Goal: Information Seeking & Learning: Compare options

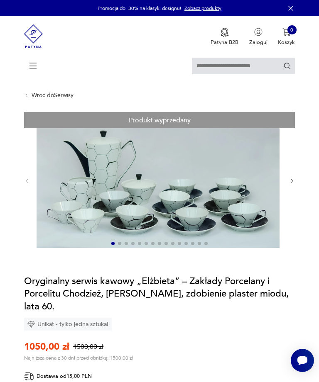
click at [191, 217] on img at bounding box center [158, 180] width 243 height 136
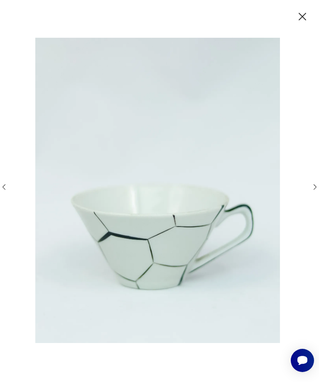
click at [318, 191] on icon "button" at bounding box center [315, 187] width 8 height 8
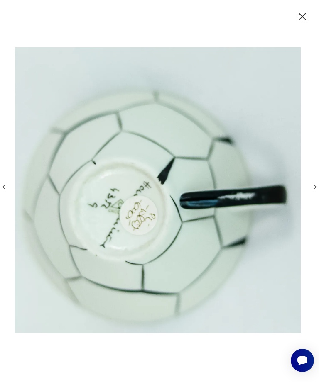
click at [317, 191] on icon "button" at bounding box center [315, 187] width 8 height 8
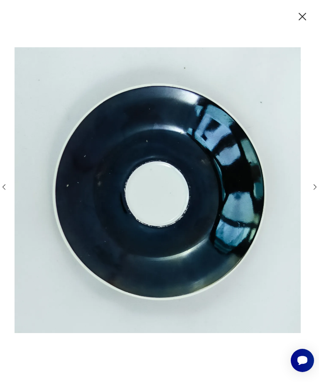
click at [313, 191] on icon "button" at bounding box center [315, 187] width 8 height 8
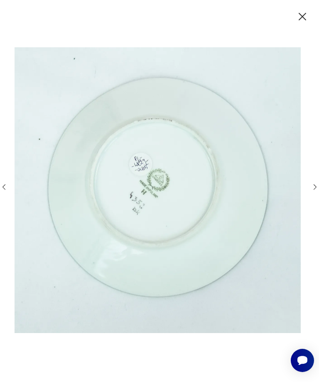
click at [313, 191] on icon "button" at bounding box center [315, 187] width 8 height 8
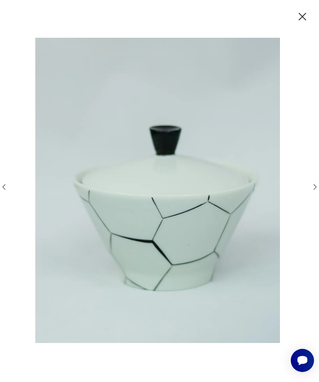
click at [314, 191] on icon "button" at bounding box center [315, 187] width 8 height 8
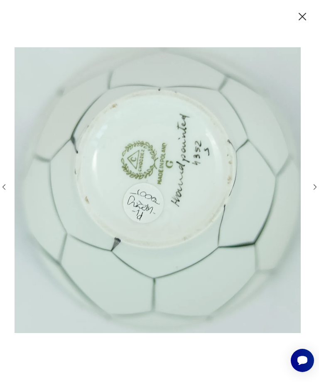
click at [316, 191] on icon "button" at bounding box center [315, 187] width 8 height 8
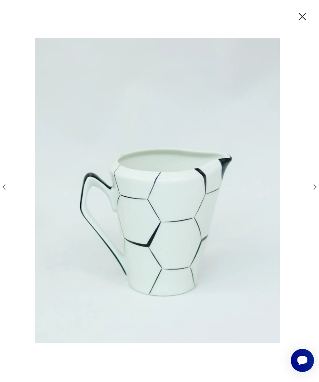
click at [316, 191] on icon "button" at bounding box center [315, 187] width 8 height 8
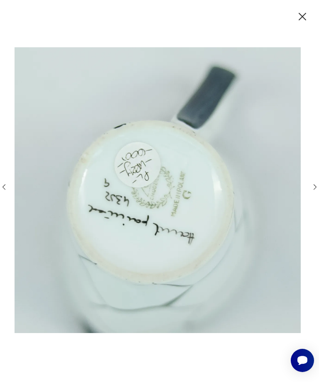
click at [316, 191] on icon "button" at bounding box center [315, 187] width 8 height 8
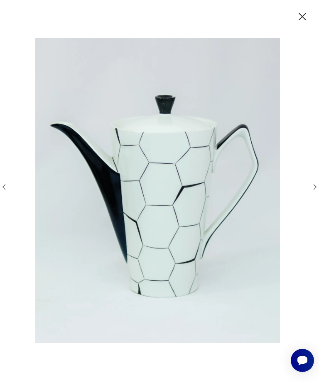
click at [313, 191] on icon "button" at bounding box center [315, 187] width 8 height 8
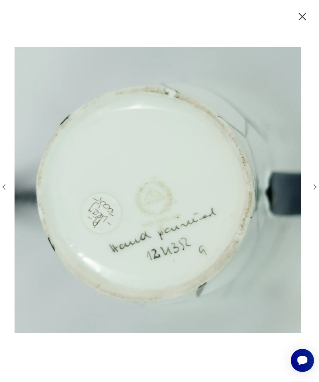
click at [313, 191] on icon "button" at bounding box center [315, 187] width 8 height 8
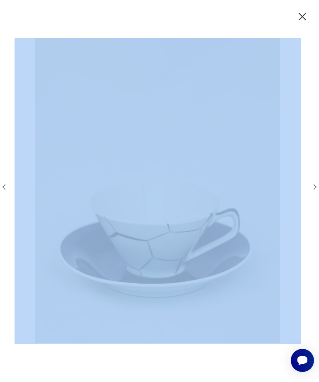
click at [318, 191] on icon "button" at bounding box center [315, 187] width 8 height 8
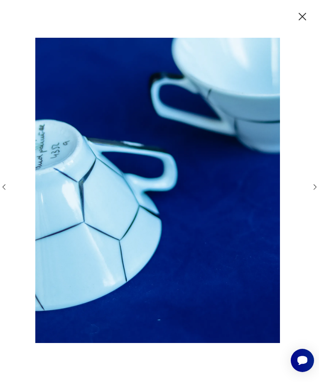
click at [311, 191] on icon "button" at bounding box center [315, 187] width 8 height 8
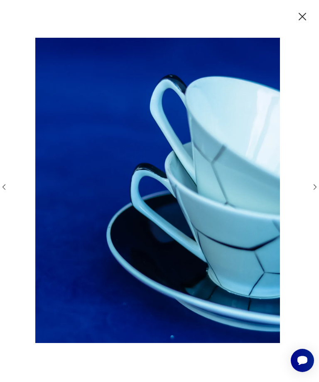
click at [307, 203] on div at bounding box center [159, 191] width 319 height 307
click at [318, 191] on icon "button" at bounding box center [315, 187] width 8 height 8
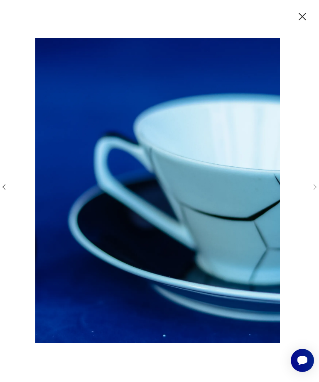
click at [318, 191] on icon "button" at bounding box center [315, 187] width 8 height 8
click at [301, 15] on icon "button" at bounding box center [302, 16] width 13 height 13
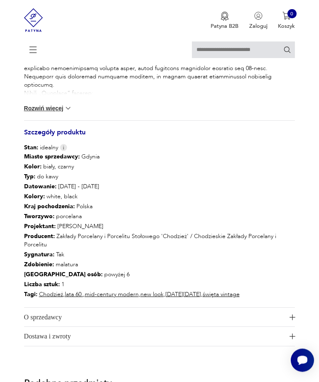
scroll to position [482, 0]
click at [51, 298] on link "Chodzież" at bounding box center [51, 295] width 24 height 8
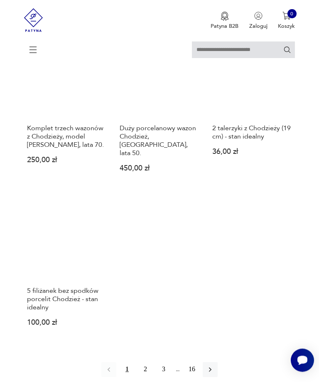
scroll to position [782, 0]
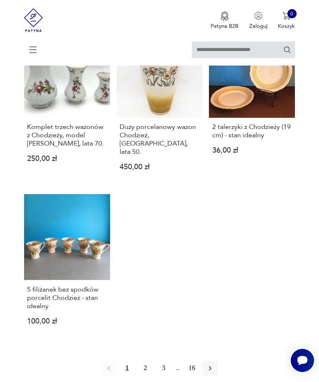
click at [211, 371] on icon "button" at bounding box center [210, 368] width 2 height 5
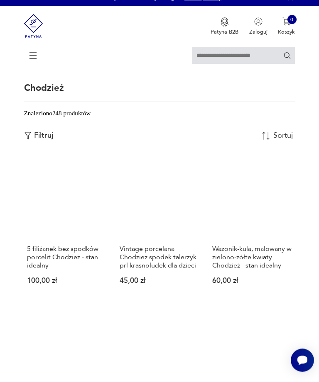
scroll to position [10, 0]
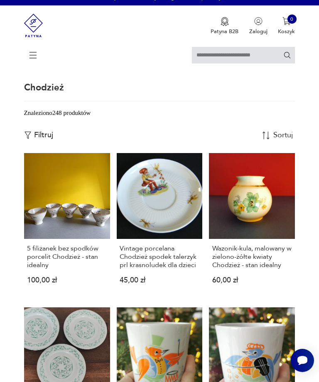
click at [73, 227] on link "5 filiżanek bez spodków porcelit Chodzież - stan idealny 100,00 zł" at bounding box center [67, 225] width 86 height 144
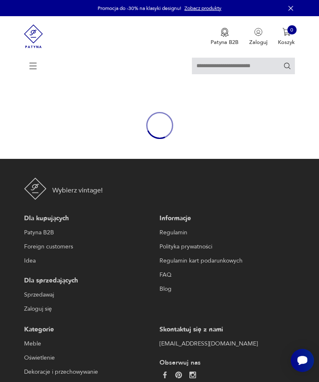
click at [291, 10] on icon "button" at bounding box center [290, 8] width 8 height 8
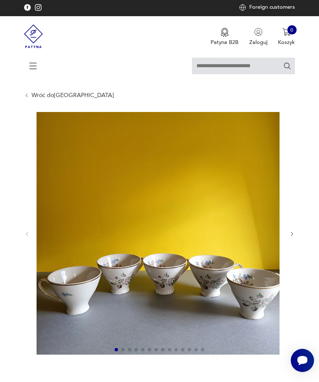
click at [290, 237] on button "button" at bounding box center [292, 234] width 6 height 7
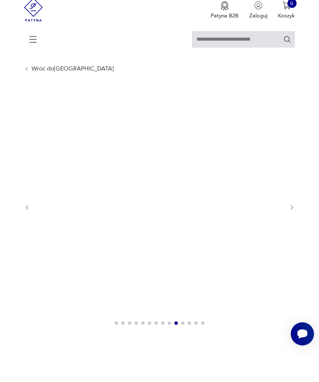
scroll to position [27, 0]
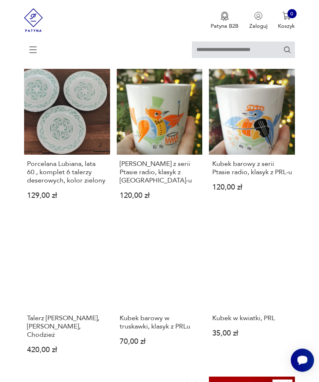
scroll to position [250, 0]
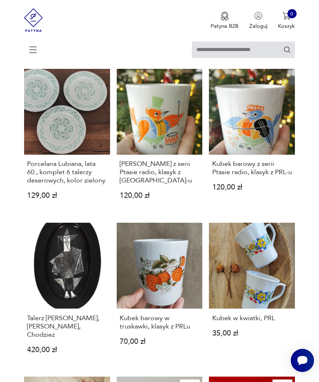
click at [172, 141] on link "[PERSON_NAME] z serii Ptasie radio, klasyk z PRL-u 120,00 zł" at bounding box center [160, 141] width 86 height 144
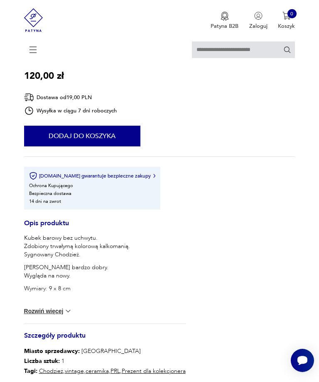
scroll to position [447, 0]
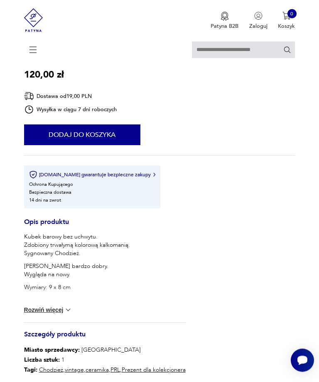
click at [66, 315] on img at bounding box center [68, 310] width 8 height 8
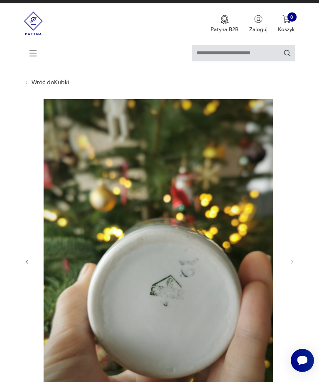
scroll to position [0, 0]
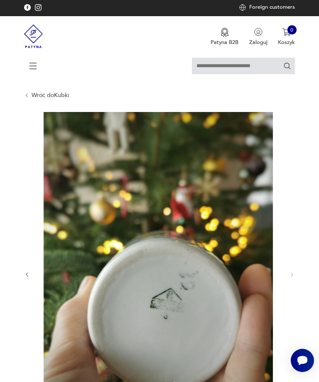
click at [37, 96] on link "Wróć do Kubki" at bounding box center [50, 95] width 37 height 7
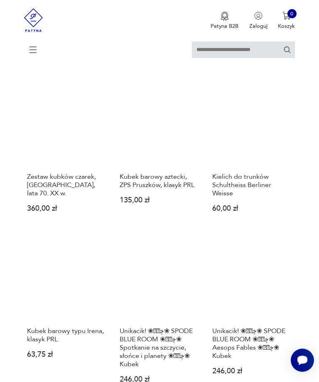
scroll to position [710, 0]
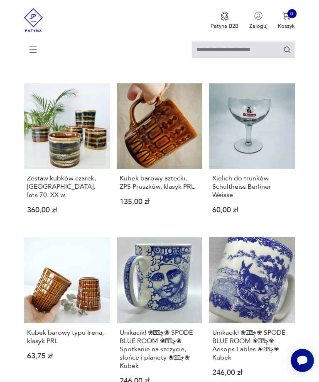
click at [71, 199] on h3 "Zestaw kubków czarek, [GEOGRAPHIC_DATA], lata 70. XX w." at bounding box center [67, 186] width 80 height 25
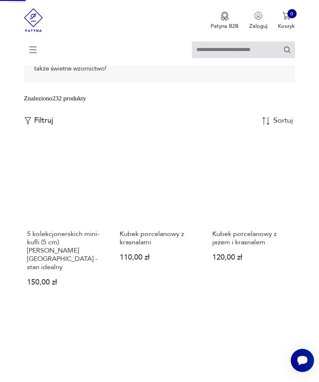
scroll to position [0, 0]
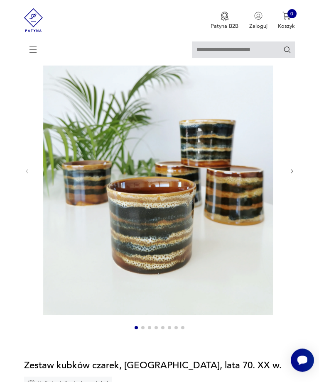
scroll to position [115, 0]
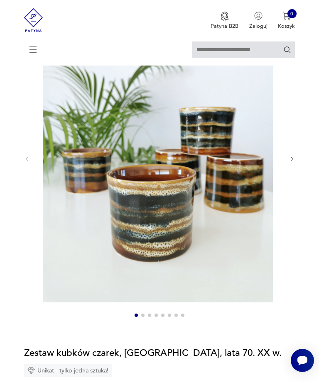
click at [294, 162] on icon "button" at bounding box center [292, 159] width 6 height 6
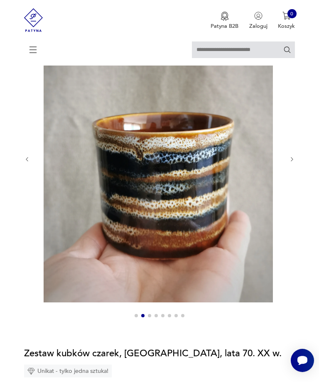
click at [293, 163] on icon "button" at bounding box center [292, 160] width 6 height 6
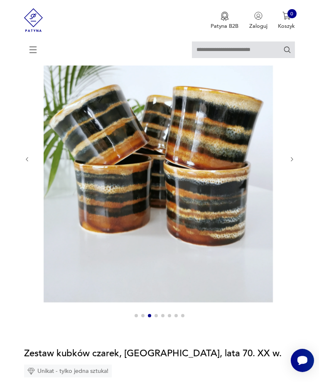
click at [294, 163] on icon "button" at bounding box center [292, 160] width 6 height 6
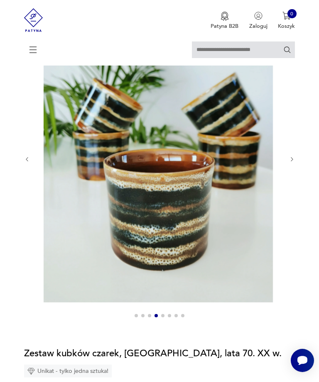
click at [292, 163] on button "button" at bounding box center [292, 159] width 6 height 7
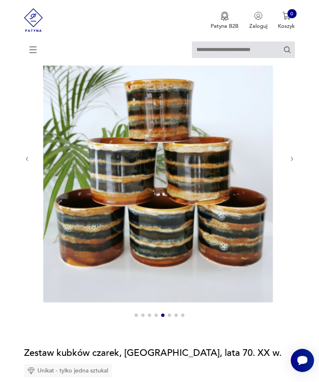
click at [294, 162] on icon "button" at bounding box center [292, 159] width 6 height 6
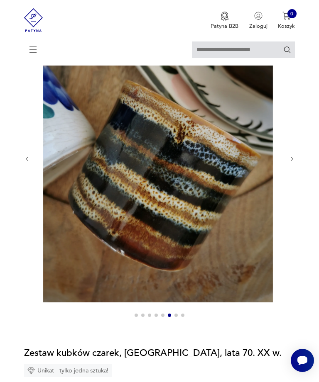
click at [294, 162] on icon "button" at bounding box center [292, 159] width 6 height 6
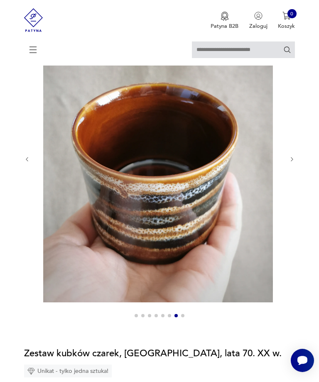
click at [294, 163] on icon "button" at bounding box center [292, 160] width 6 height 6
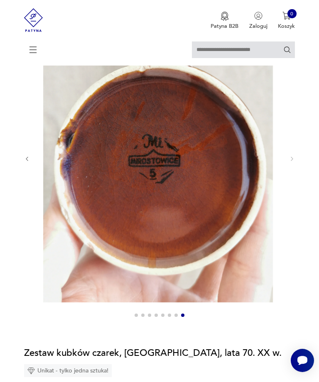
click at [293, 162] on icon "button" at bounding box center [292, 159] width 6 height 6
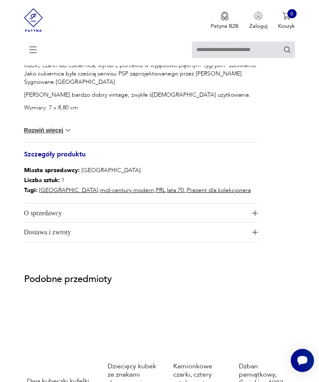
scroll to position [607, 0]
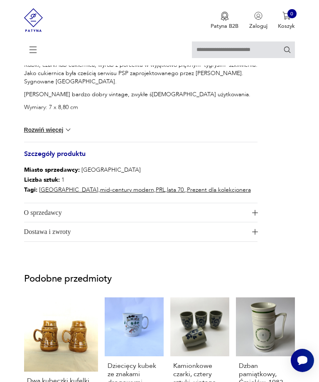
click at [62, 194] on link "[GEOGRAPHIC_DATA]" at bounding box center [68, 190] width 59 height 8
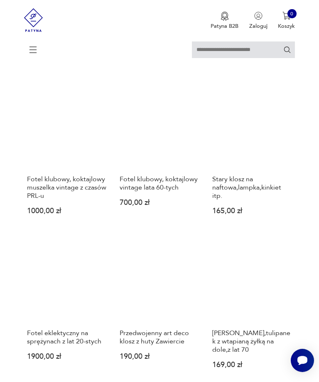
scroll to position [402, 0]
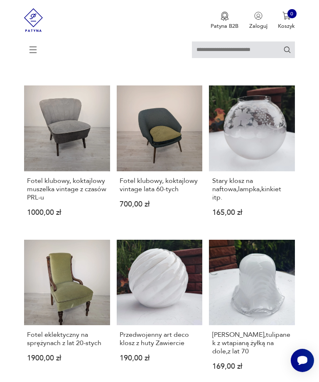
click at [261, 49] on input "text" at bounding box center [243, 50] width 103 height 17
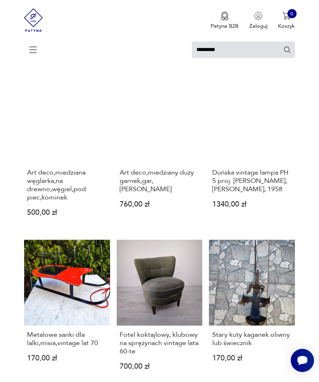
scroll to position [2, 0]
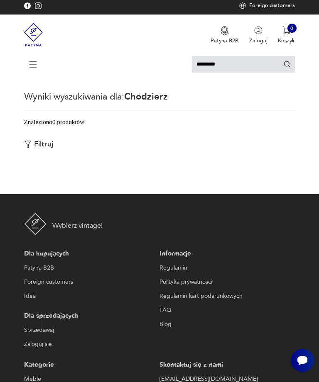
click at [40, 149] on p "Filtruj" at bounding box center [43, 144] width 19 height 9
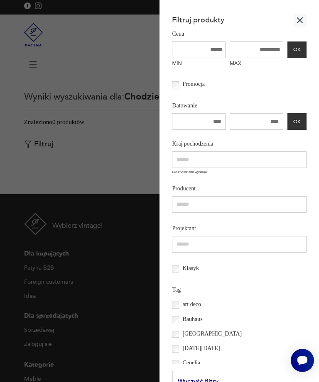
click at [298, 18] on icon "button" at bounding box center [300, 20] width 10 height 10
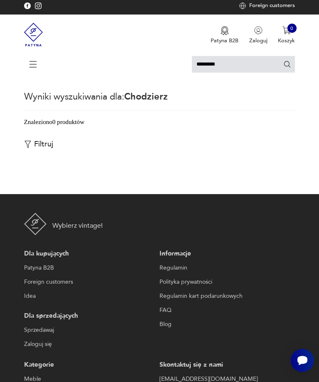
click at [238, 65] on input "*********" at bounding box center [243, 64] width 103 height 17
type input "********"
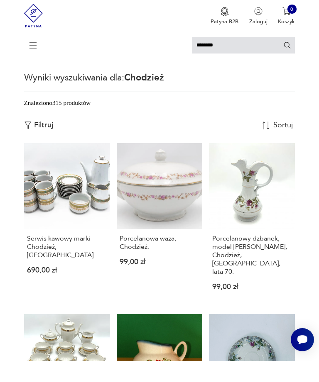
click at [291, 62] on icon "Szukaj" at bounding box center [287, 66] width 8 height 8
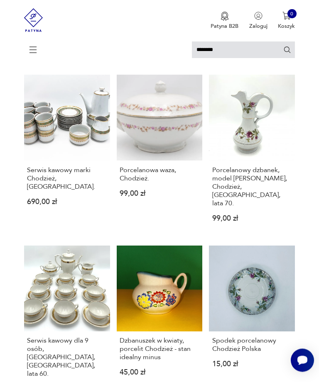
scroll to position [91, 0]
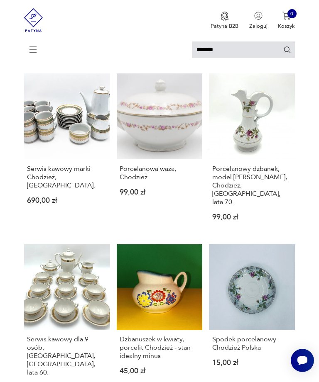
click at [89, 140] on link "Serwis kawowy marki Chodzież, [GEOGRAPHIC_DATA] 690,00 zł" at bounding box center [67, 153] width 86 height 160
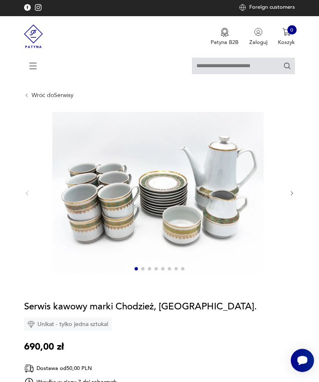
click at [293, 197] on icon "button" at bounding box center [292, 194] width 6 height 6
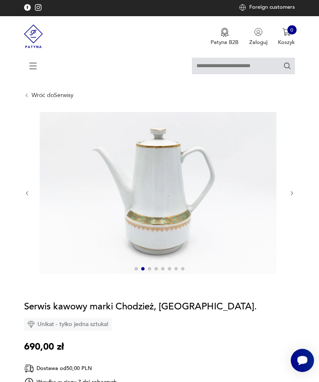
click at [294, 197] on icon "button" at bounding box center [292, 194] width 6 height 6
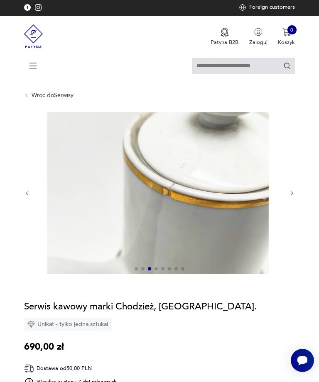
click at [294, 197] on icon "button" at bounding box center [292, 194] width 6 height 6
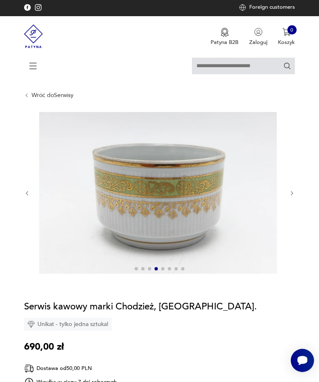
click at [289, 197] on icon "button" at bounding box center [292, 194] width 6 height 6
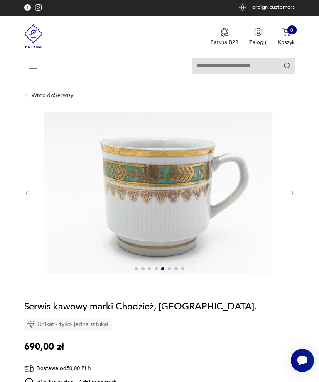
click at [294, 197] on icon "button" at bounding box center [292, 194] width 6 height 6
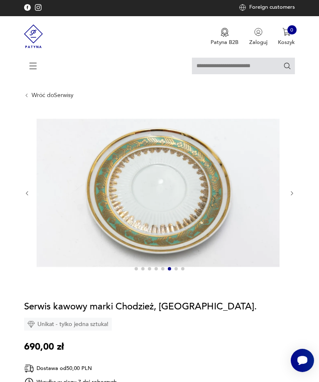
click at [294, 197] on icon "button" at bounding box center [292, 194] width 6 height 6
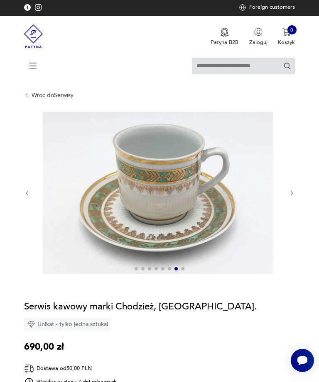
click at [294, 197] on icon "button" at bounding box center [292, 194] width 6 height 6
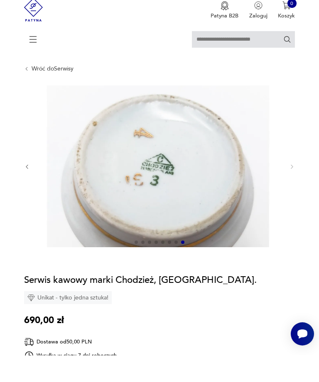
scroll to position [27, 0]
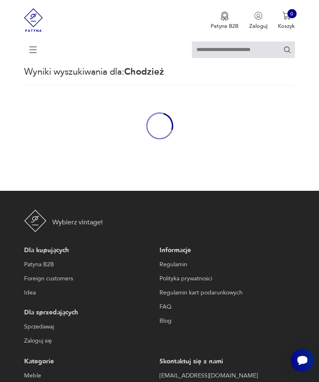
type input "********"
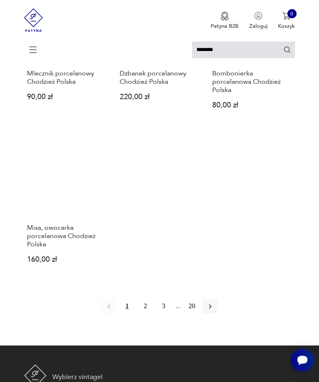
scroll to position [830, 0]
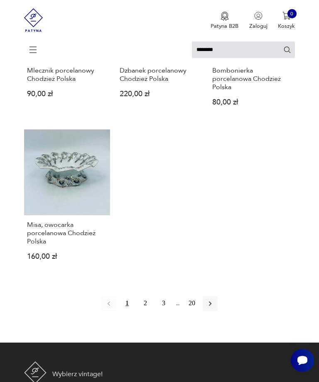
click at [218, 311] on button "button" at bounding box center [210, 303] width 15 height 15
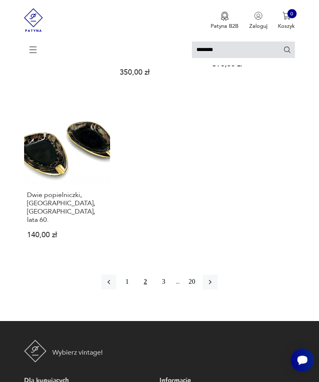
scroll to position [842, 0]
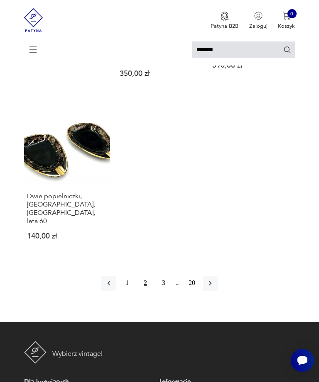
click at [214, 288] on icon "button" at bounding box center [210, 283] width 8 height 8
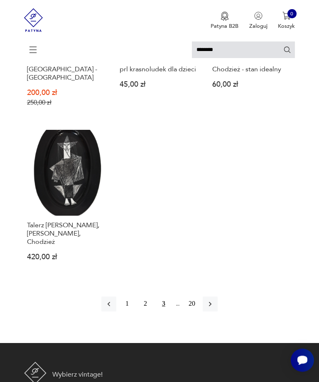
scroll to position [869, 0]
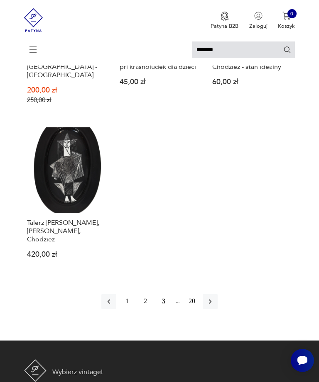
click at [214, 306] on icon "button" at bounding box center [210, 302] width 8 height 8
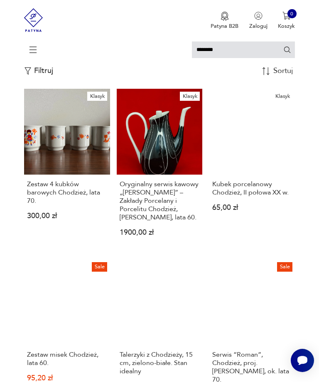
scroll to position [74, 0]
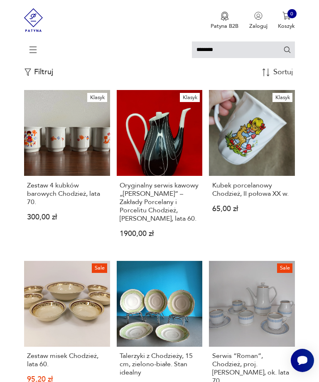
click at [168, 155] on link "Klasyk Oryginalny serwis kawowy „[PERSON_NAME]” – Zakłady Porcelany i Porcelitu…" at bounding box center [160, 170] width 86 height 160
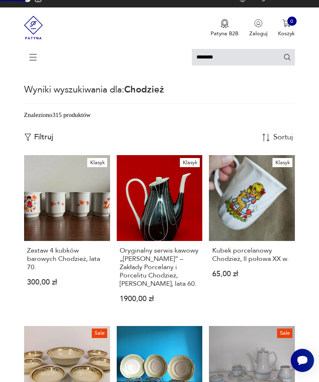
scroll to position [0, 0]
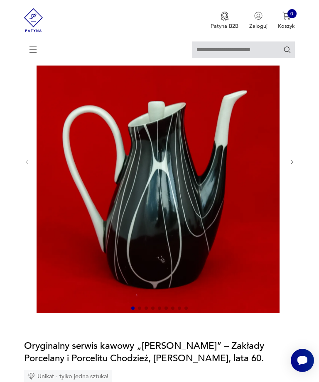
scroll to position [103, 0]
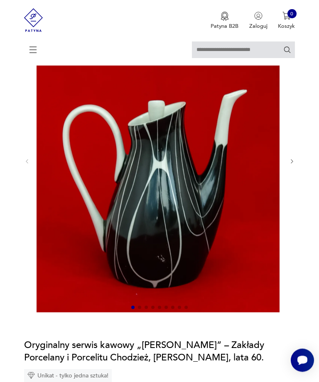
click at [294, 165] on icon "button" at bounding box center [292, 162] width 6 height 6
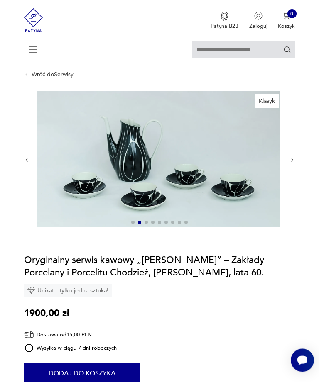
scroll to position [21, 0]
click at [293, 163] on icon "button" at bounding box center [292, 160] width 6 height 6
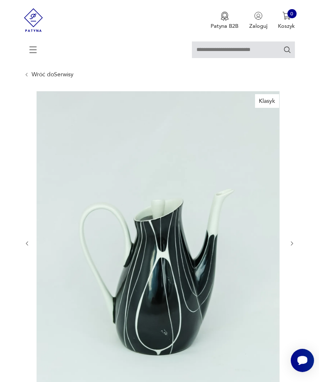
click at [294, 247] on icon "button" at bounding box center [292, 244] width 6 height 6
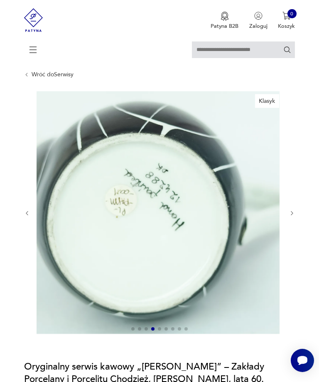
click at [294, 217] on icon "button" at bounding box center [292, 213] width 6 height 6
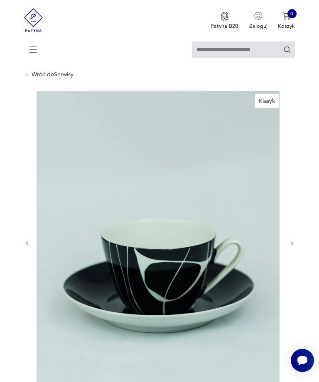
click at [295, 247] on icon "button" at bounding box center [292, 244] width 6 height 6
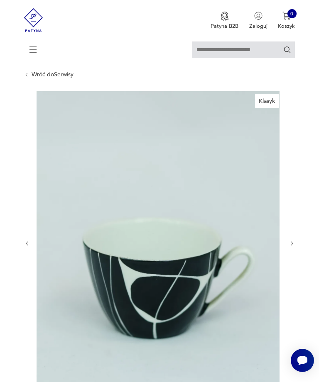
click at [291, 257] on div at bounding box center [159, 243] width 271 height 305
click at [294, 247] on icon "button" at bounding box center [292, 244] width 6 height 6
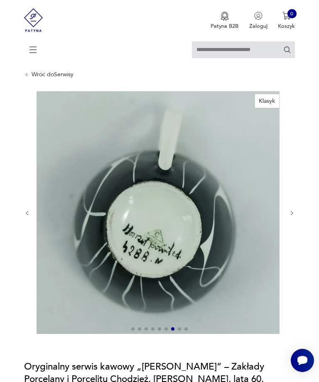
click at [292, 217] on icon "button" at bounding box center [292, 213] width 6 height 6
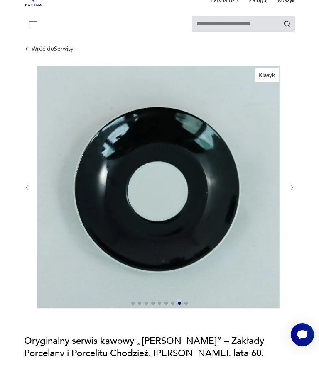
scroll to position [47, 0]
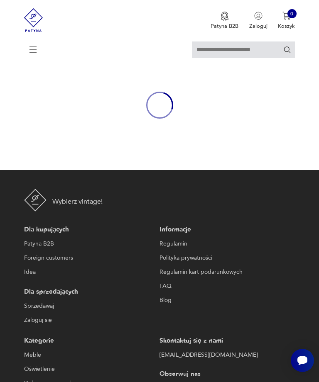
type input "********"
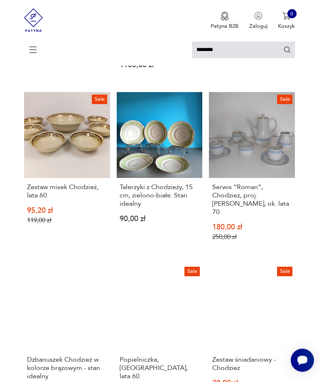
scroll to position [243, 0]
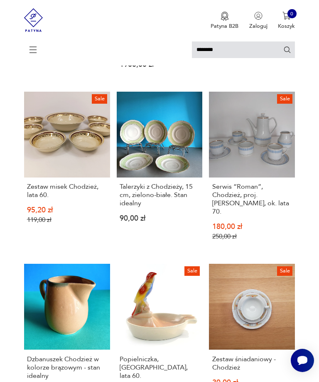
click at [268, 170] on link "Sale Serwis “Roman”, Chodzież, proj. [PERSON_NAME], ok. lata 70. 180,00 zł 250,…" at bounding box center [252, 173] width 86 height 162
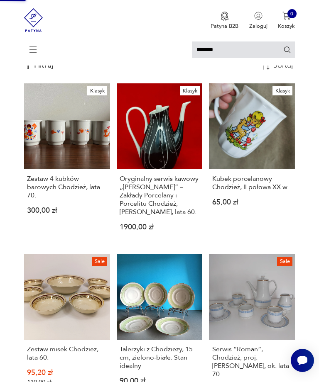
scroll to position [0, 0]
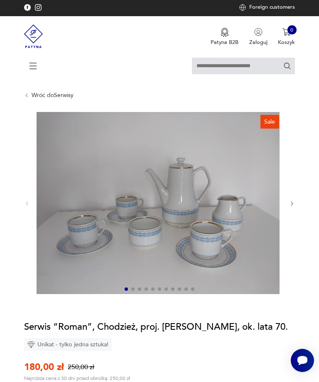
click at [289, 207] on button "button" at bounding box center [292, 204] width 6 height 7
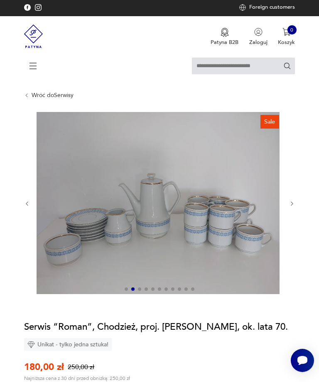
click at [294, 207] on icon "button" at bounding box center [292, 204] width 6 height 6
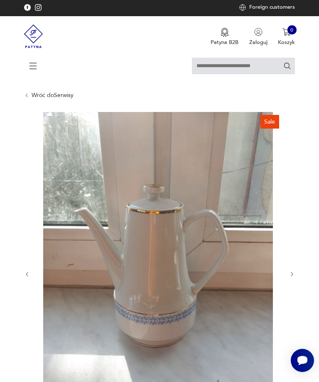
click at [294, 278] on icon "button" at bounding box center [292, 275] width 6 height 6
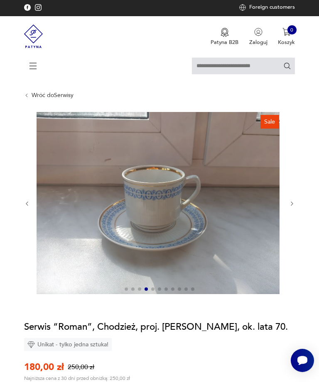
click at [291, 207] on icon "button" at bounding box center [292, 204] width 6 height 6
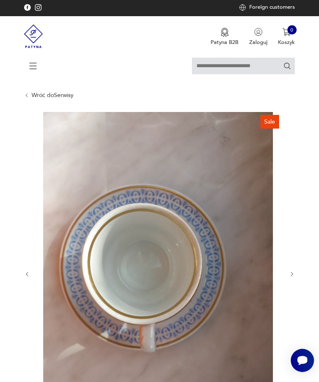
click at [295, 278] on icon "button" at bounding box center [292, 275] width 6 height 6
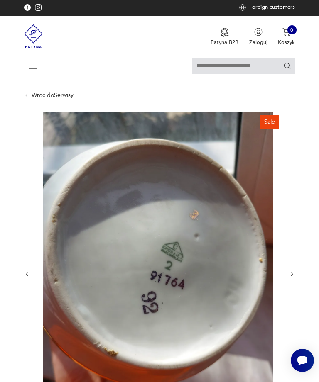
click at [295, 278] on icon "button" at bounding box center [292, 275] width 6 height 6
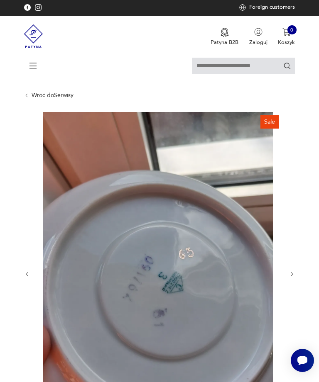
click at [294, 278] on icon "button" at bounding box center [292, 275] width 6 height 6
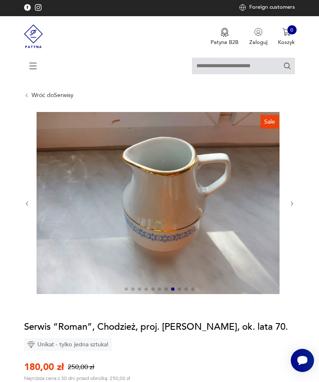
click at [294, 207] on icon "button" at bounding box center [292, 204] width 6 height 6
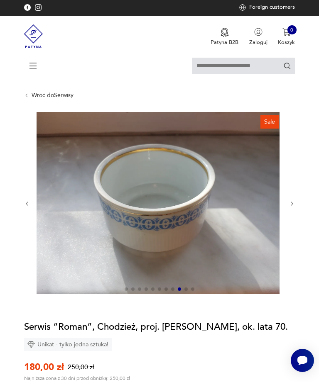
click at [294, 207] on icon "button" at bounding box center [292, 204] width 6 height 6
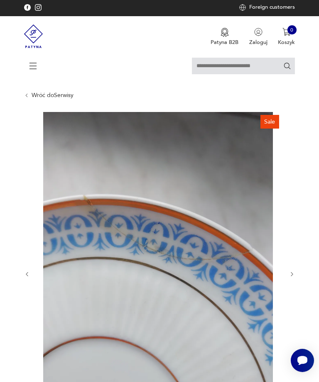
click at [291, 278] on icon "button" at bounding box center [292, 275] width 6 height 6
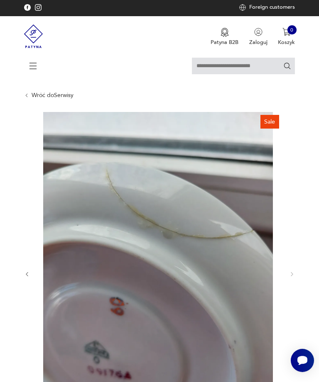
click at [294, 288] on div at bounding box center [159, 274] width 271 height 325
click at [293, 278] on icon "button" at bounding box center [292, 275] width 6 height 6
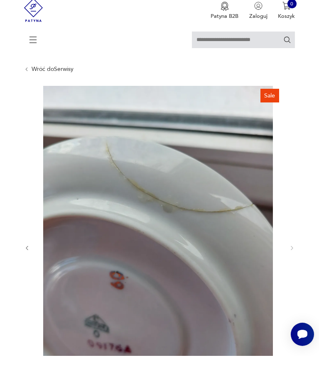
scroll to position [27, 0]
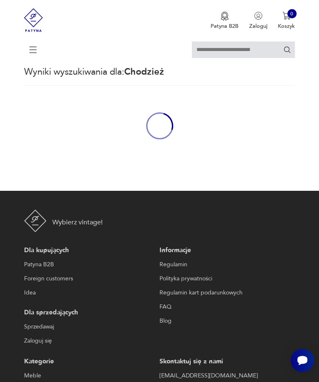
type input "********"
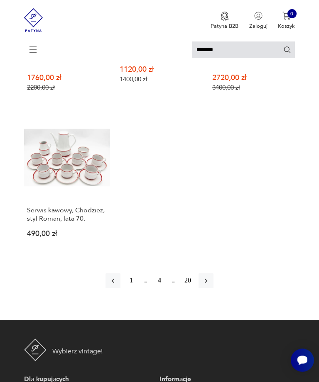
scroll to position [888, 0]
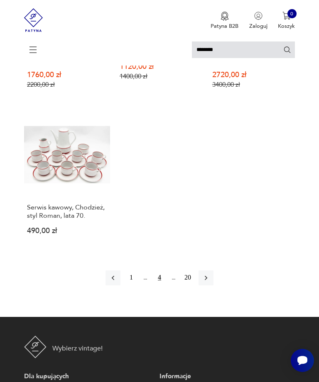
click at [210, 282] on icon "button" at bounding box center [206, 278] width 8 height 8
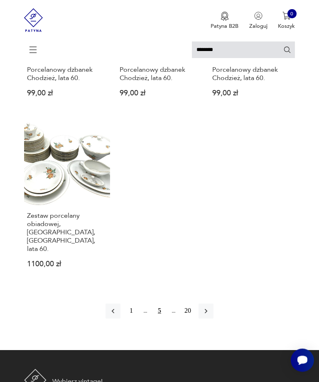
scroll to position [816, 0]
click at [210, 316] on icon "button" at bounding box center [206, 311] width 8 height 8
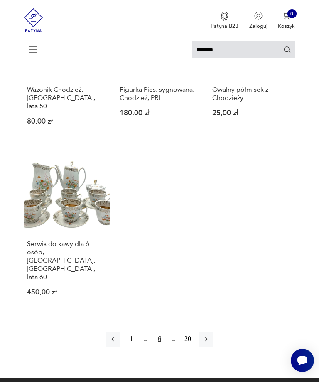
scroll to position [833, 0]
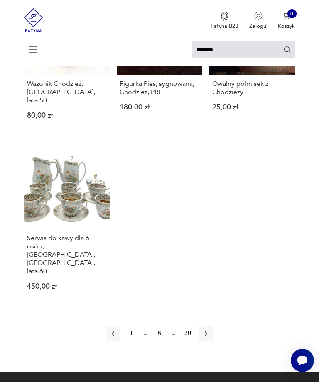
click at [213, 326] on button "button" at bounding box center [205, 333] width 15 height 15
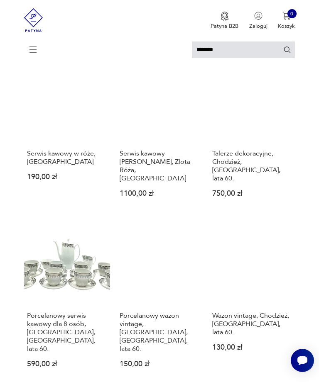
scroll to position [2, 0]
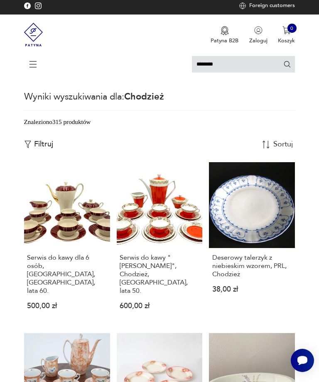
click at [172, 238] on link "Serwis do kawy "[PERSON_NAME]", Chodzież, [GEOGRAPHIC_DATA], lata 50. 600,00 zł" at bounding box center [160, 242] width 86 height 160
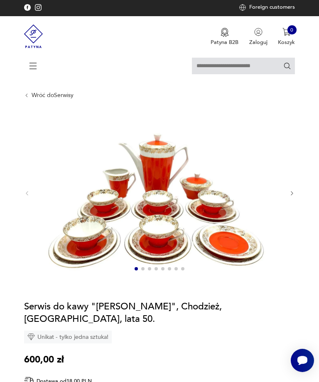
click at [295, 197] on icon "button" at bounding box center [292, 194] width 6 height 6
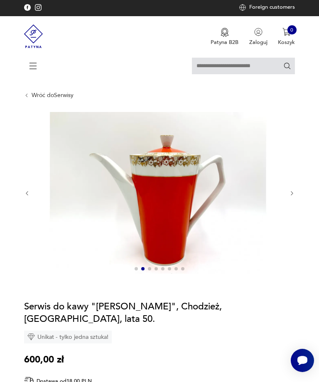
click at [295, 197] on icon "button" at bounding box center [292, 194] width 6 height 6
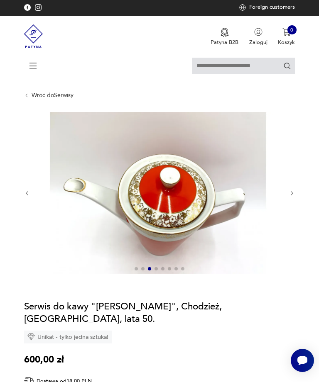
click at [294, 197] on icon "button" at bounding box center [292, 194] width 6 height 6
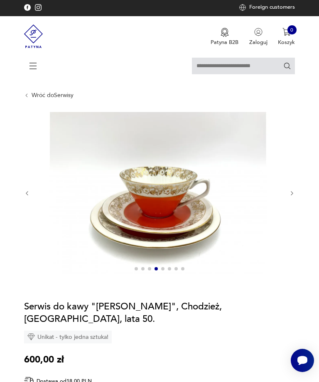
click at [294, 197] on icon "button" at bounding box center [292, 194] width 6 height 6
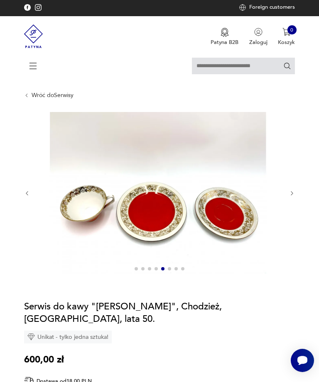
click at [294, 197] on icon "button" at bounding box center [292, 194] width 6 height 6
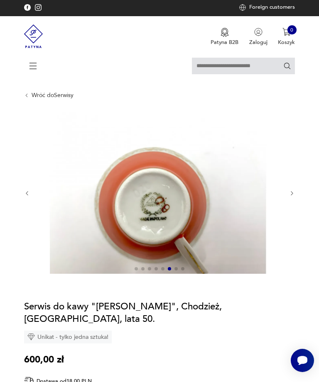
click at [294, 197] on icon "button" at bounding box center [292, 194] width 6 height 6
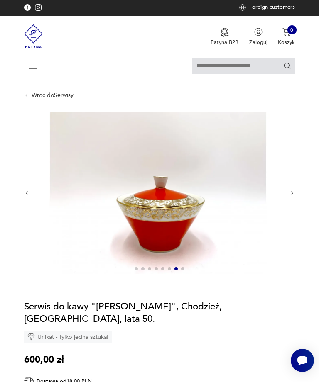
click at [293, 197] on icon "button" at bounding box center [292, 194] width 6 height 6
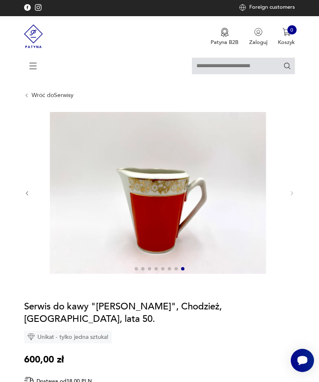
click at [32, 195] on div at bounding box center [159, 193] width 271 height 163
click at [30, 197] on icon "button" at bounding box center [27, 194] width 6 height 6
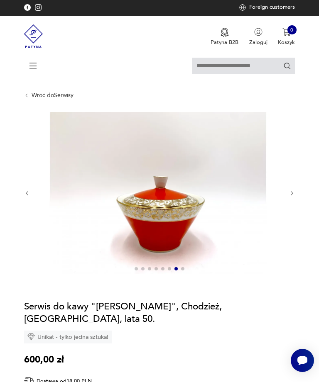
click at [33, 195] on div at bounding box center [159, 193] width 271 height 163
click at [29, 197] on icon "button" at bounding box center [27, 194] width 6 height 6
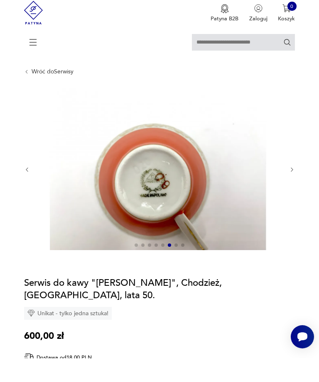
scroll to position [24, 0]
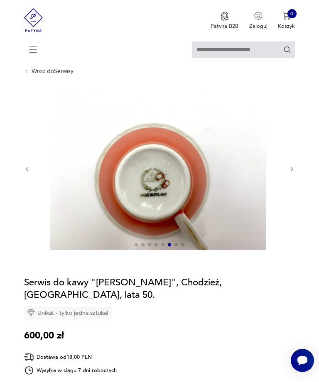
click at [35, 180] on div at bounding box center [159, 169] width 271 height 163
click at [24, 173] on icon "button" at bounding box center [27, 169] width 6 height 6
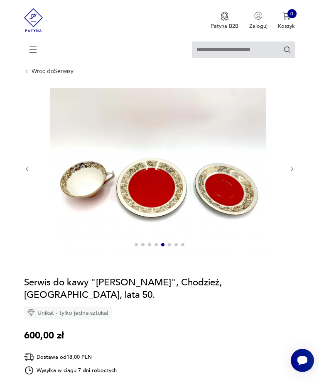
click at [24, 173] on icon "button" at bounding box center [27, 169] width 6 height 6
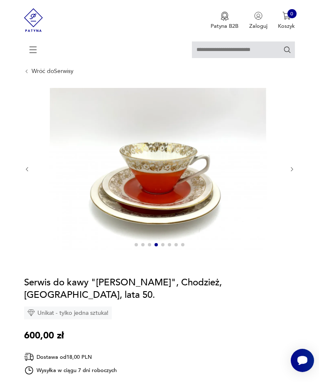
click at [30, 173] on icon "button" at bounding box center [27, 169] width 6 height 6
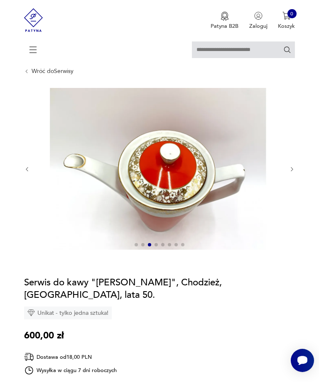
click at [30, 173] on icon "button" at bounding box center [27, 169] width 6 height 6
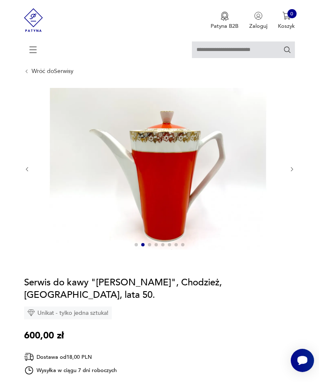
click at [30, 173] on icon "button" at bounding box center [27, 169] width 6 height 6
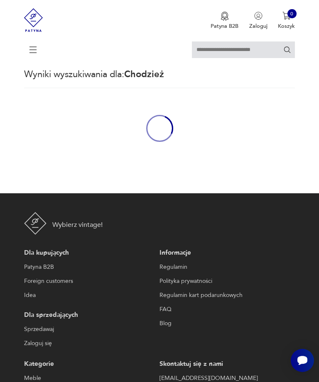
type input "********"
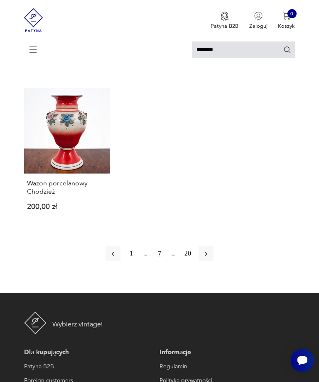
scroll to position [844, 0]
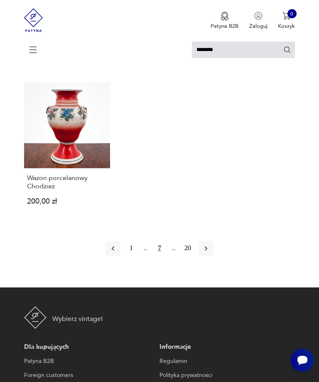
click at [210, 253] on icon "button" at bounding box center [206, 249] width 8 height 8
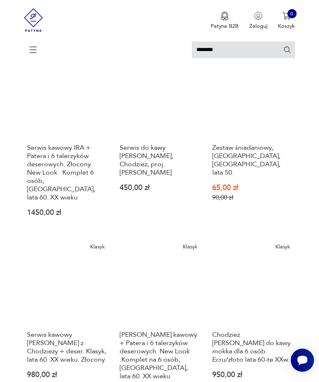
scroll to position [444, 0]
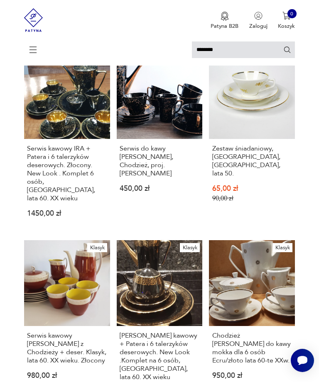
click at [172, 300] on link "Klasyk [PERSON_NAME] kawowy + Patera i 6 talerzyków deserowych. New Look .Kompl…" at bounding box center [160, 324] width 86 height 169
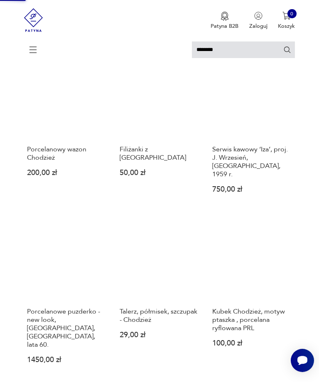
scroll to position [0, 0]
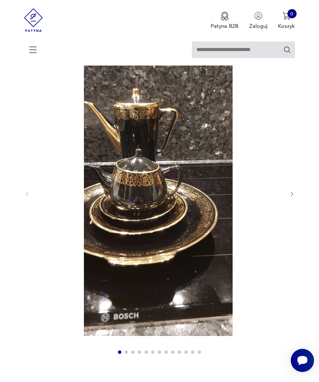
scroll to position [92, 0]
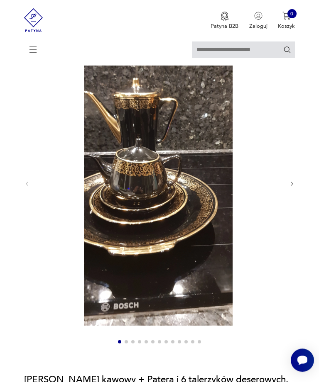
click at [292, 188] on icon "button" at bounding box center [292, 184] width 6 height 6
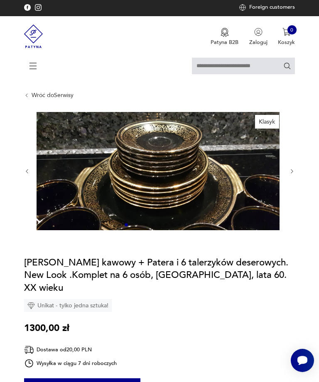
scroll to position [1, 0]
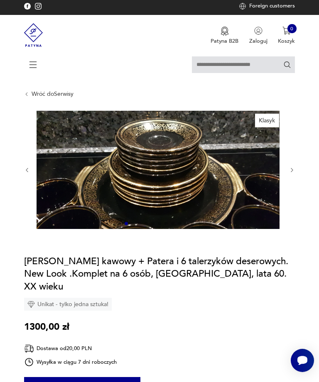
click at [294, 174] on icon "button" at bounding box center [292, 170] width 6 height 6
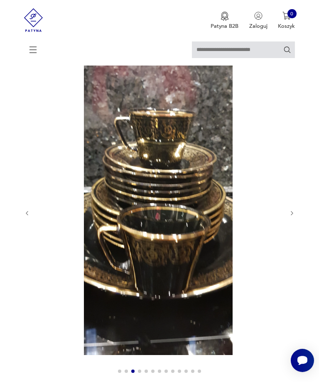
scroll to position [62, 0]
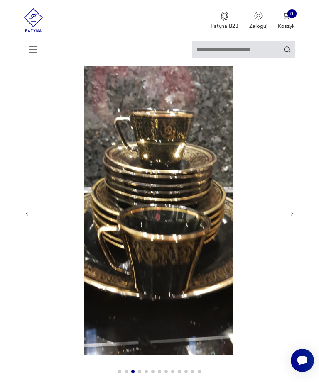
click at [294, 217] on icon "button" at bounding box center [292, 214] width 6 height 6
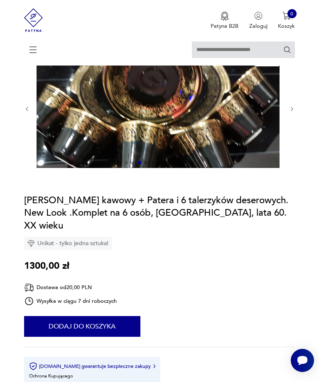
click at [295, 113] on icon "button" at bounding box center [292, 109] width 6 height 6
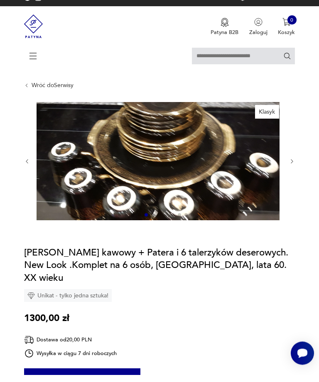
scroll to position [11, 0]
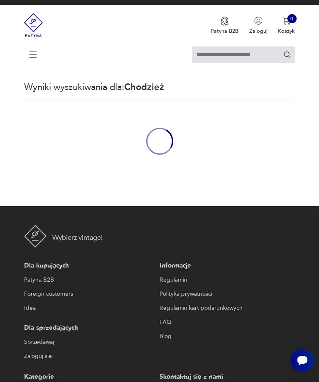
type input "********"
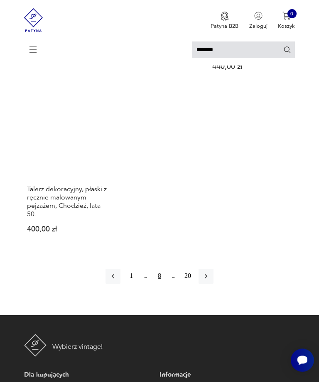
scroll to position [943, 0]
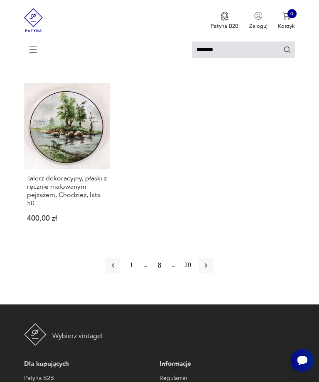
click at [213, 273] on button "button" at bounding box center [205, 265] width 15 height 15
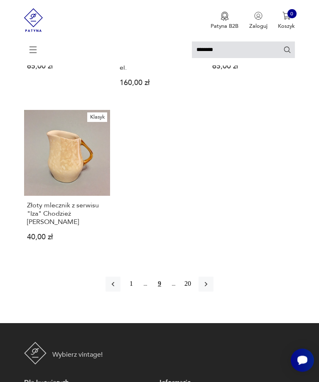
scroll to position [843, 0]
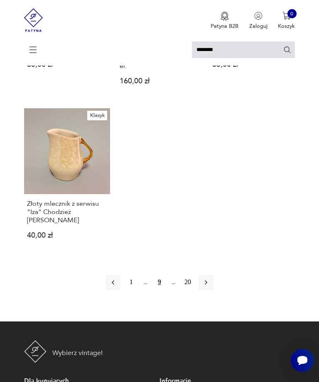
click at [213, 290] on button "button" at bounding box center [205, 282] width 15 height 15
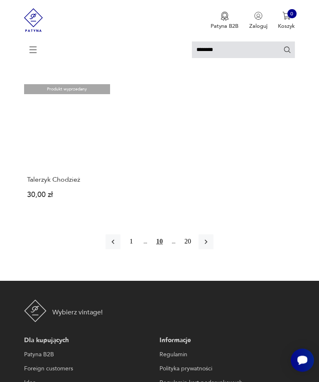
scroll to position [851, 0]
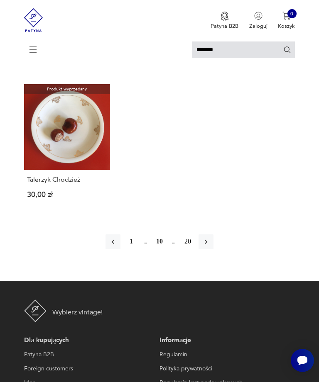
click at [211, 250] on button "button" at bounding box center [205, 242] width 15 height 15
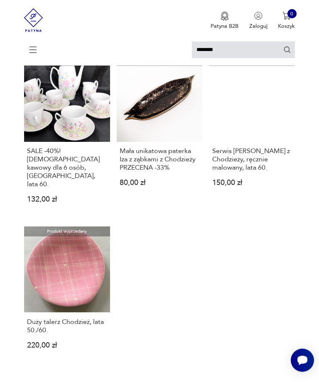
scroll to position [726, 0]
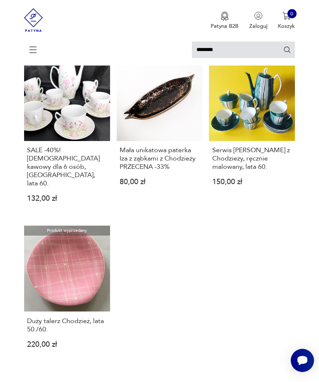
click at [248, 171] on h3 "Serwis [PERSON_NAME] z Chodzieży, ręcznie malowany, lata 60." at bounding box center [252, 158] width 80 height 25
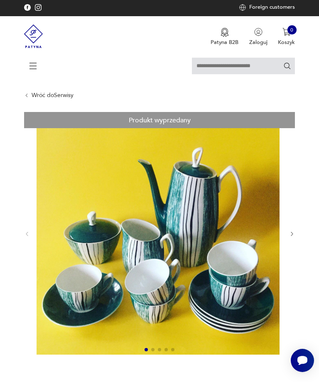
click at [294, 237] on icon "button" at bounding box center [292, 234] width 6 height 6
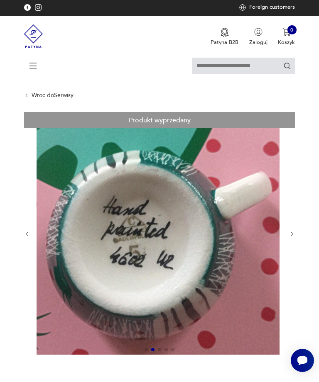
click at [294, 237] on icon "button" at bounding box center [292, 234] width 6 height 6
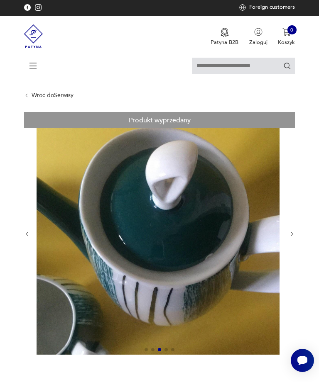
click at [294, 237] on icon "button" at bounding box center [292, 234] width 6 height 6
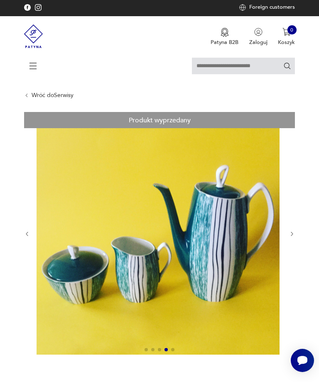
click at [29, 237] on icon "button" at bounding box center [27, 234] width 6 height 6
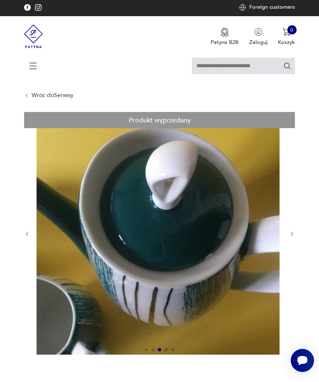
click at [294, 237] on button "button" at bounding box center [292, 234] width 6 height 7
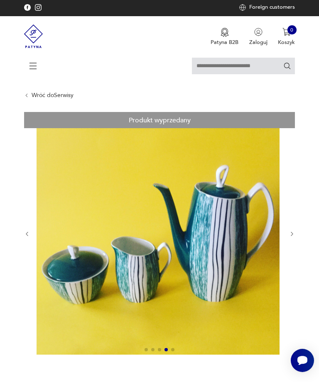
click at [290, 237] on icon "button" at bounding box center [292, 234] width 6 height 6
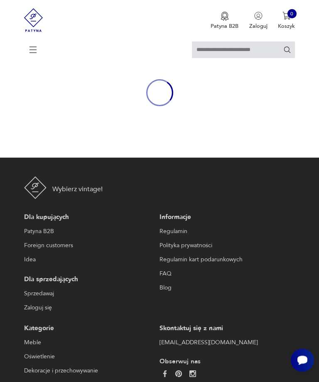
type input "********"
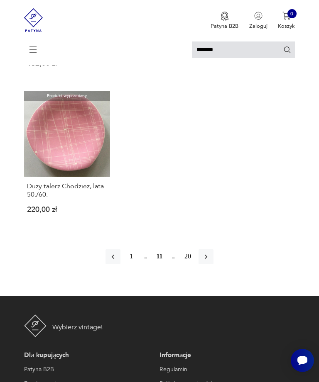
scroll to position [873, 0]
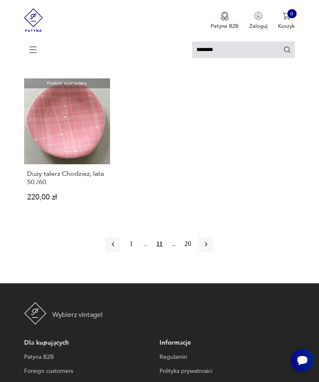
click at [210, 249] on icon "button" at bounding box center [206, 244] width 8 height 8
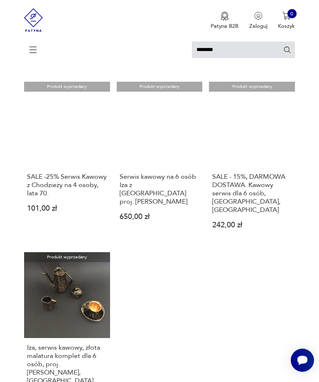
scroll to position [716, 0]
